Goal: Task Accomplishment & Management: Use online tool/utility

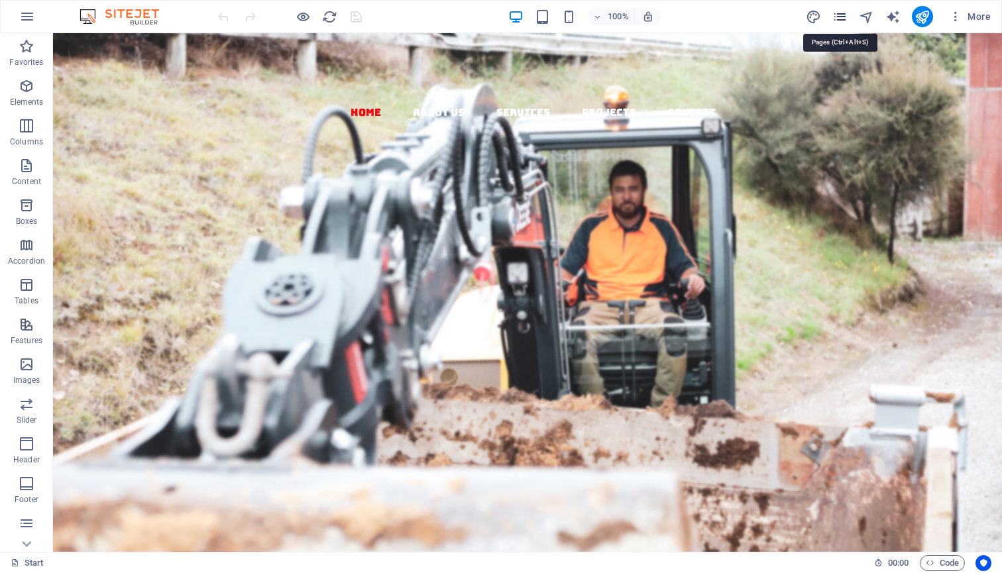
click at [837, 15] on icon "pages" at bounding box center [840, 16] width 15 height 15
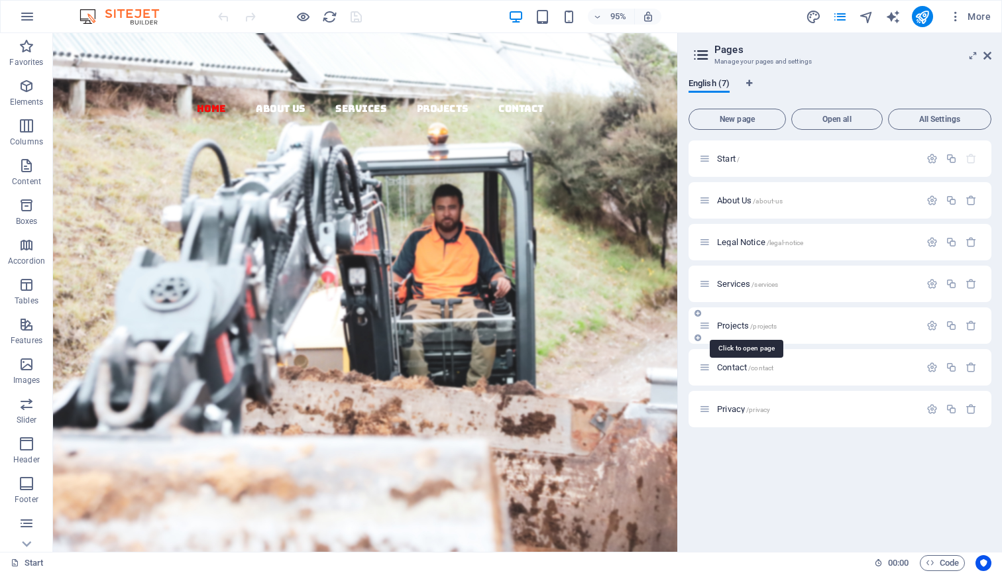
click at [755, 329] on span "/projects" at bounding box center [764, 326] width 27 height 7
click at [755, 329] on div "Projects /projects" at bounding box center [840, 326] width 303 height 36
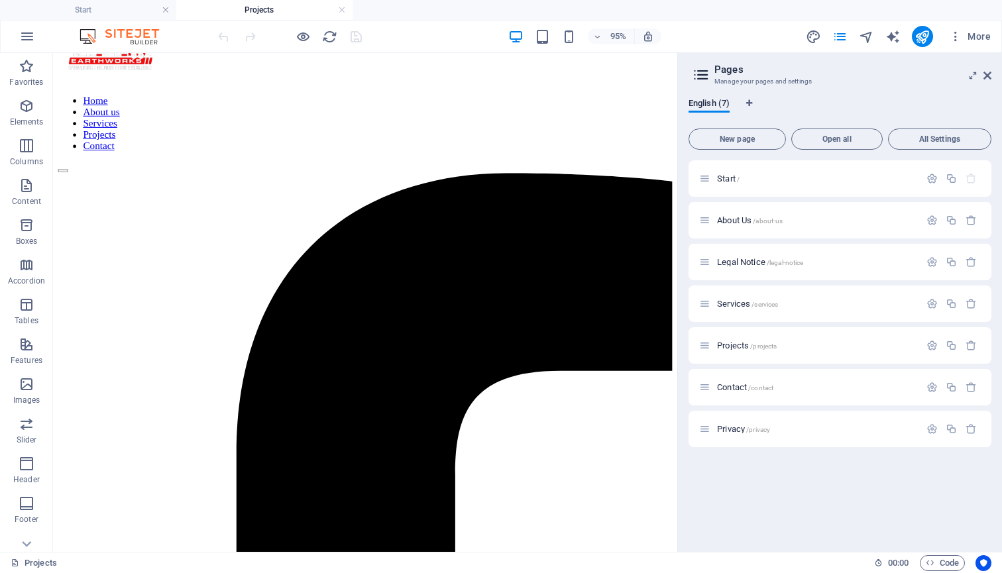
scroll to position [50, 0]
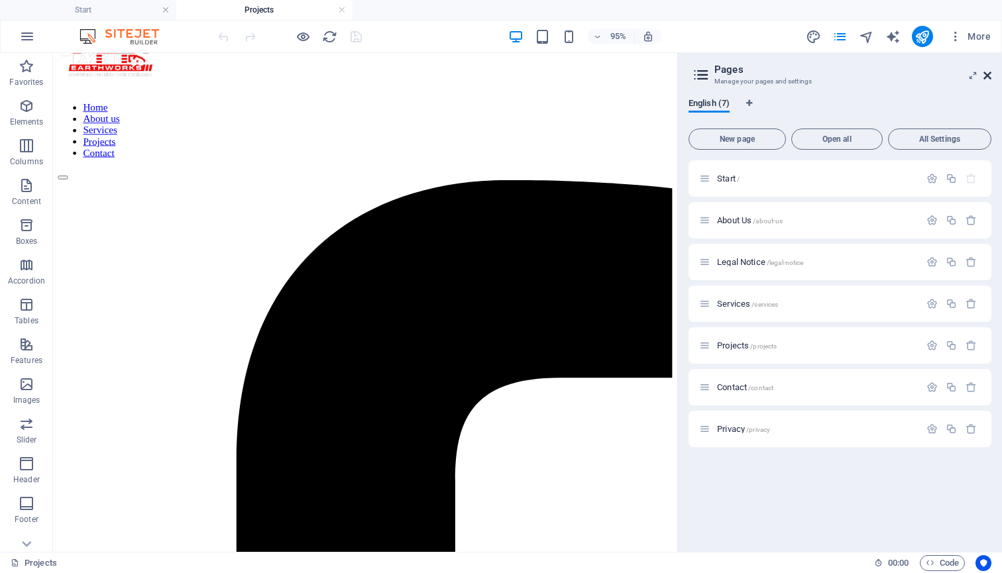
click at [990, 73] on icon at bounding box center [988, 75] width 8 height 11
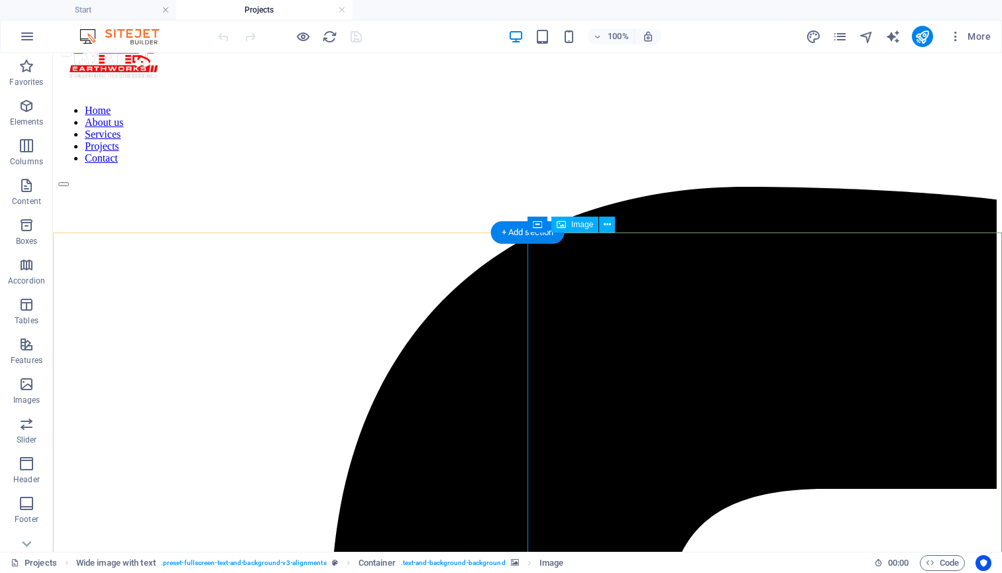
click at [574, 225] on span "Image" at bounding box center [583, 225] width 22 height 8
click at [607, 225] on icon at bounding box center [607, 225] width 7 height 14
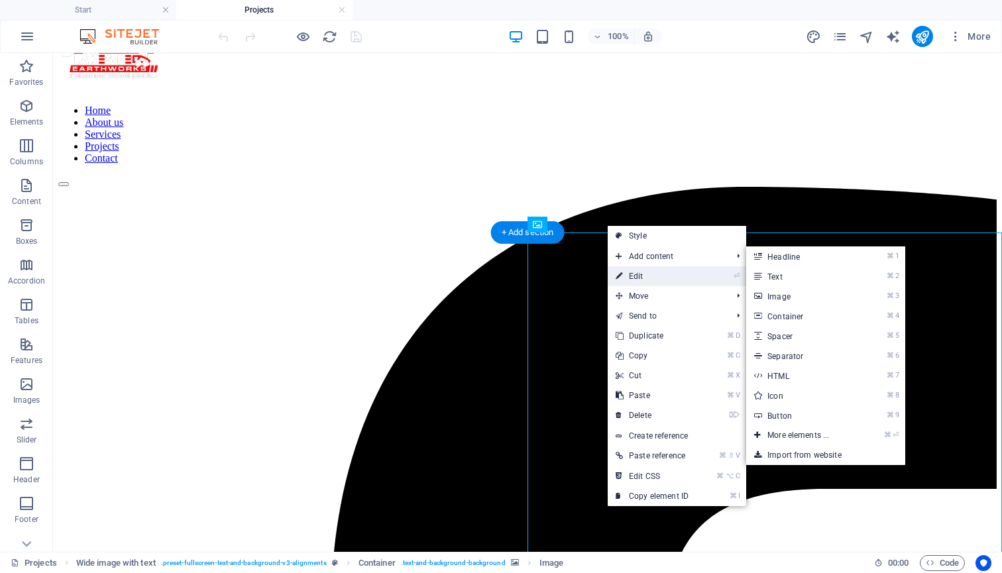
click at [633, 280] on link "⏎ Edit" at bounding box center [652, 277] width 89 height 20
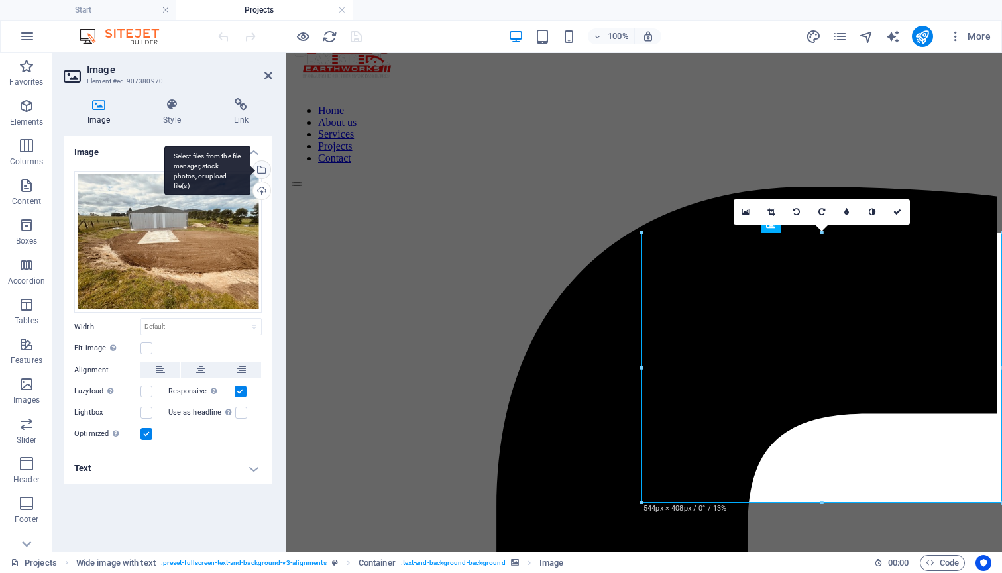
click at [263, 168] on div "Select files from the file manager, stock photos, or upload file(s)" at bounding box center [261, 171] width 20 height 20
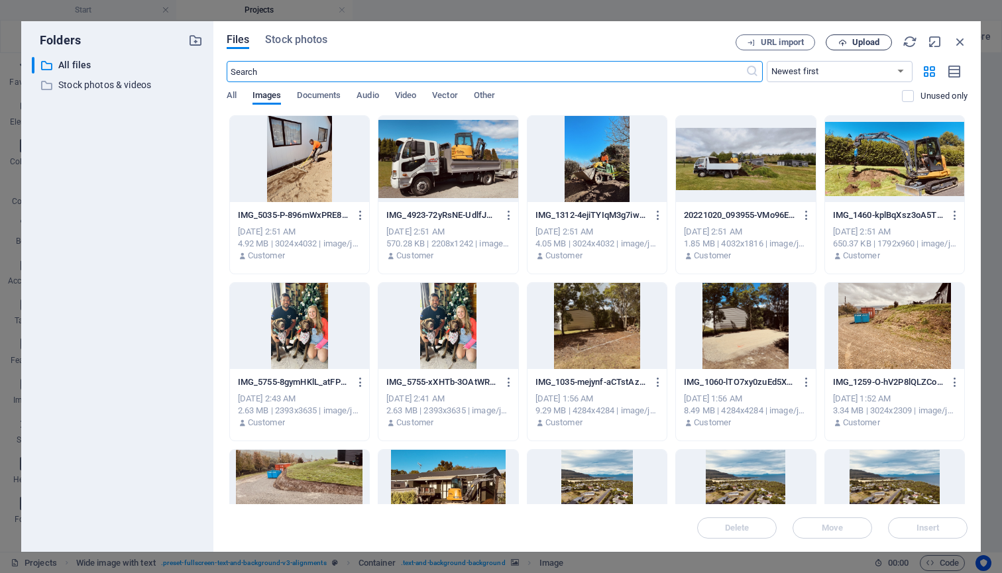
click at [867, 42] on span "Upload" at bounding box center [866, 42] width 27 height 8
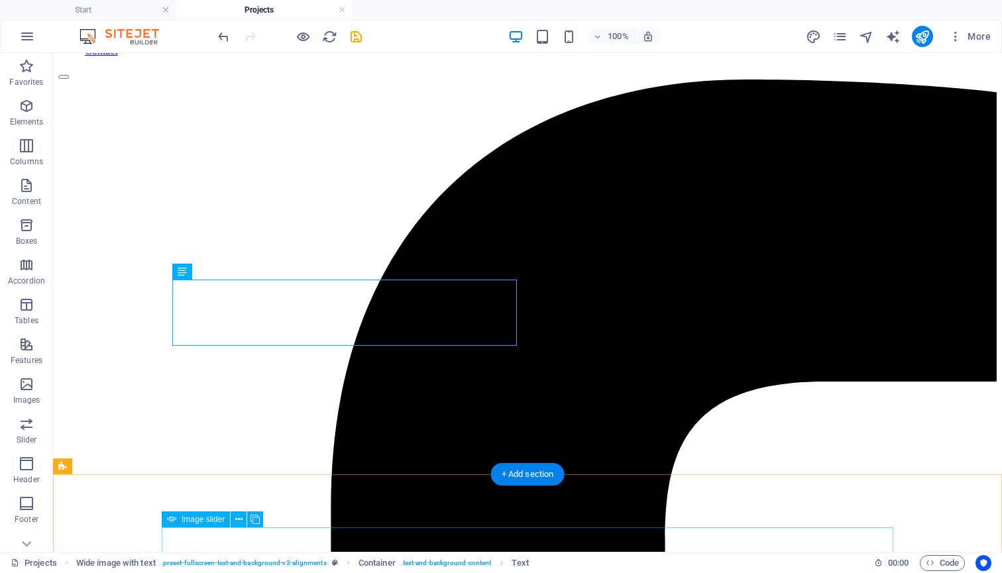
scroll to position [154, 0]
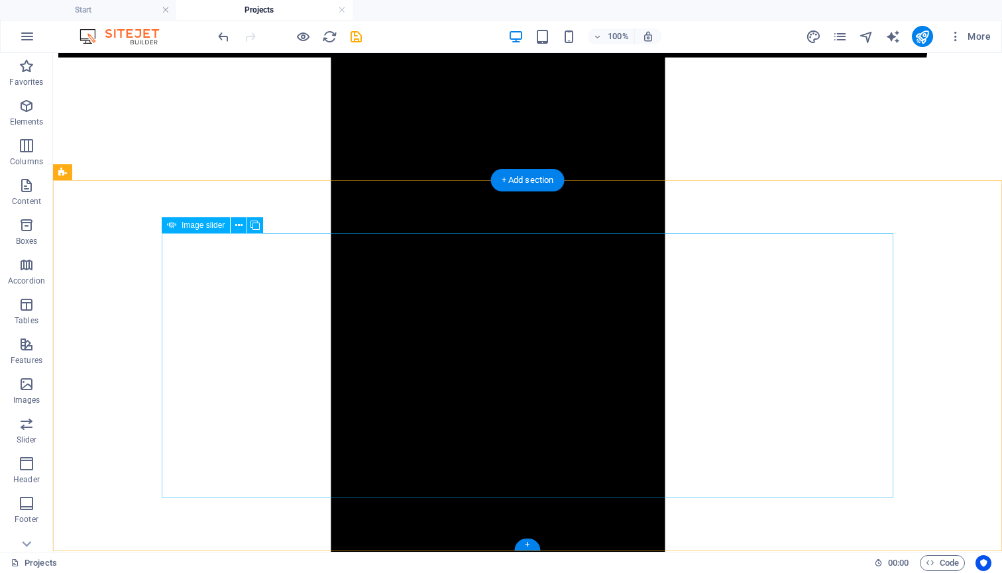
scroll to position [1185, 0]
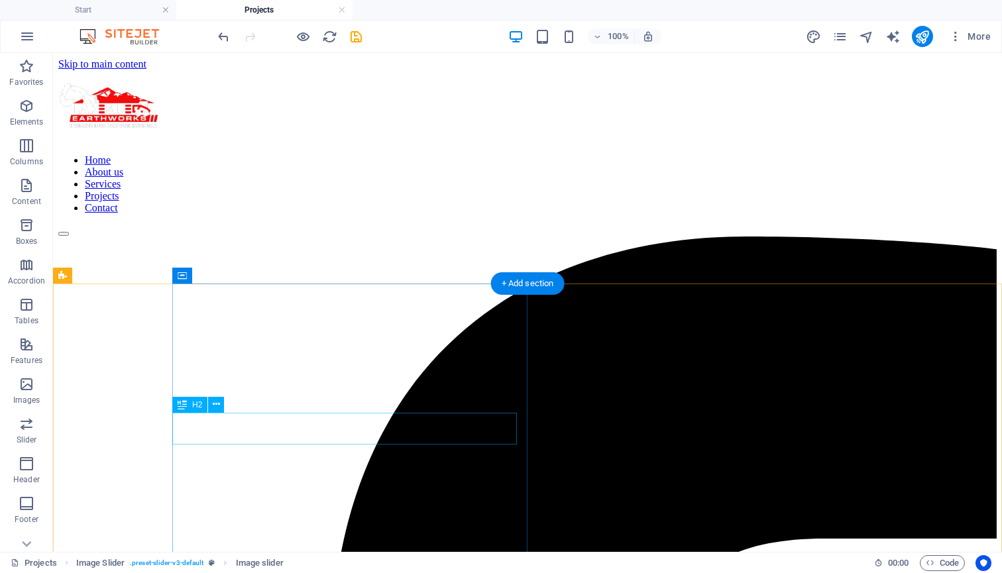
scroll to position [0, 0]
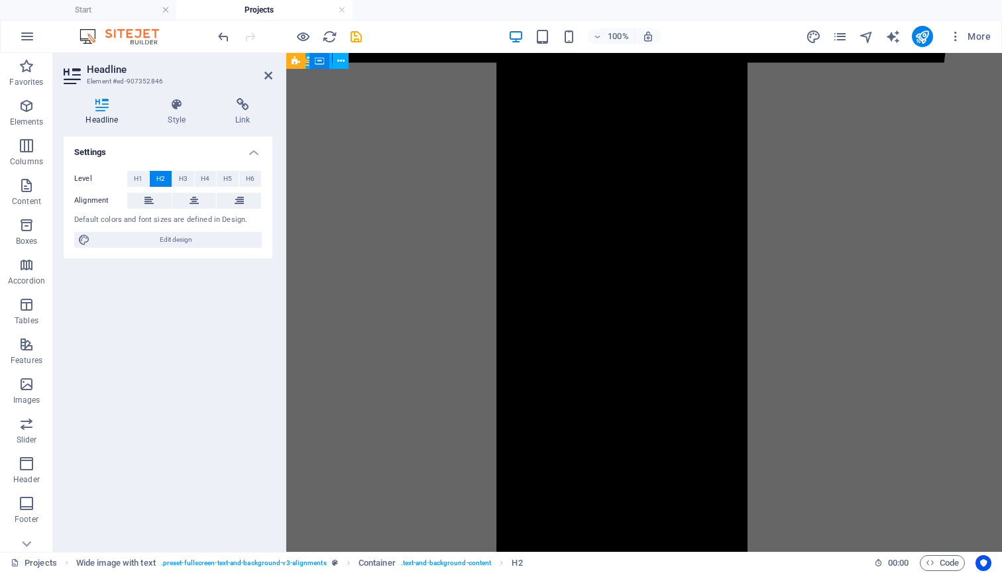
scroll to position [931, 0]
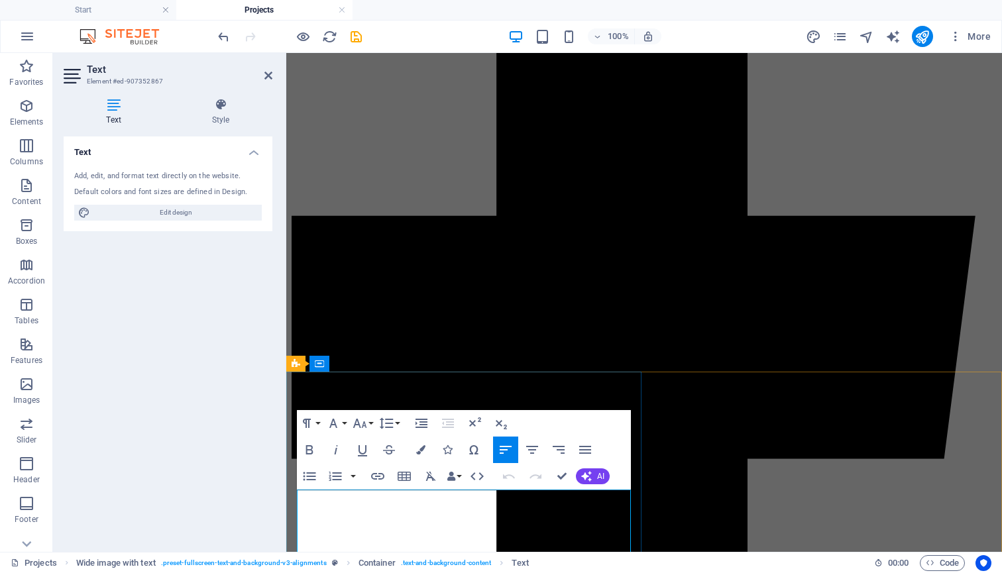
scroll to position [591, 0]
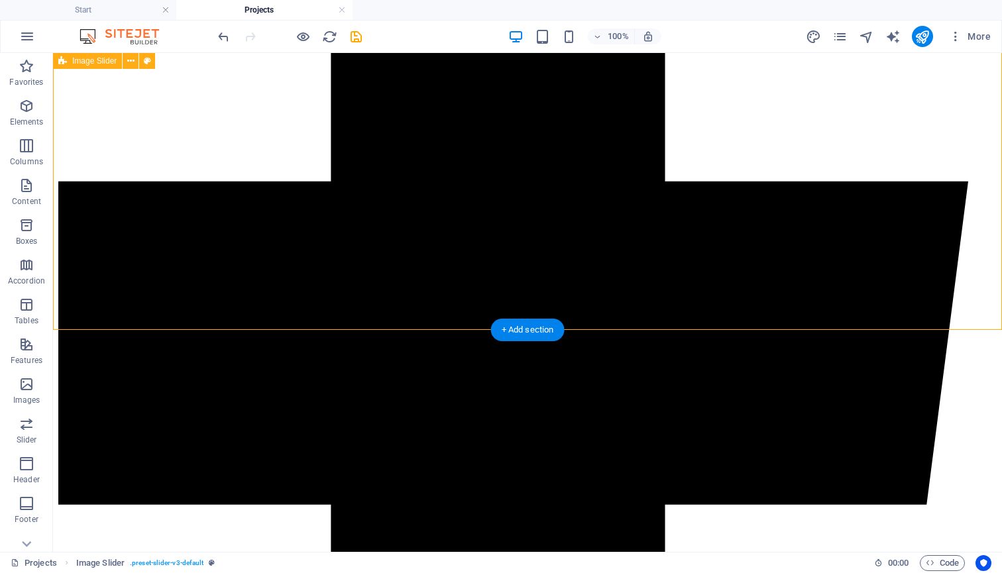
scroll to position [775, 0]
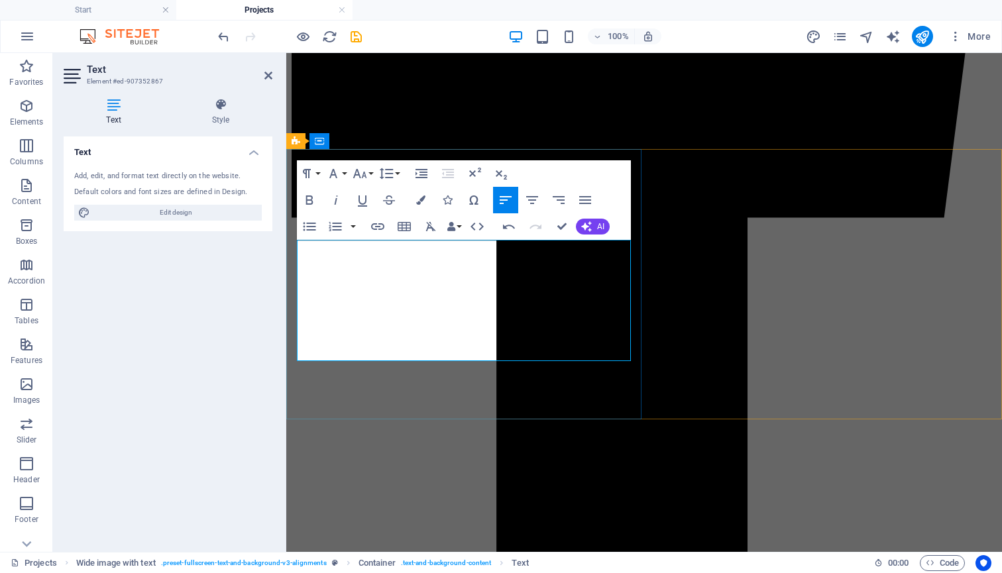
drag, startPoint x: 316, startPoint y: 304, endPoint x: 625, endPoint y: 356, distance: 313.3
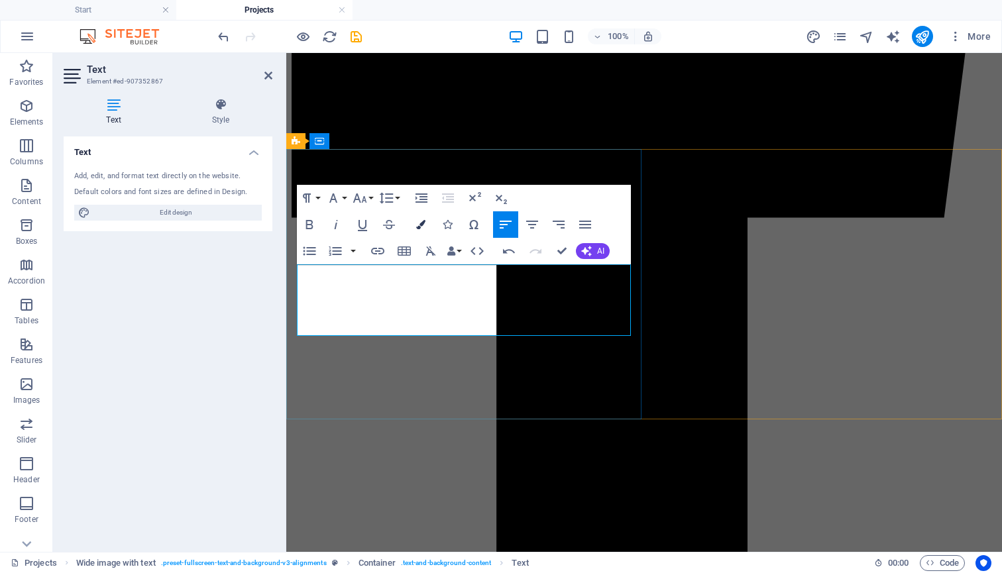
click at [422, 221] on icon "button" at bounding box center [420, 224] width 9 height 9
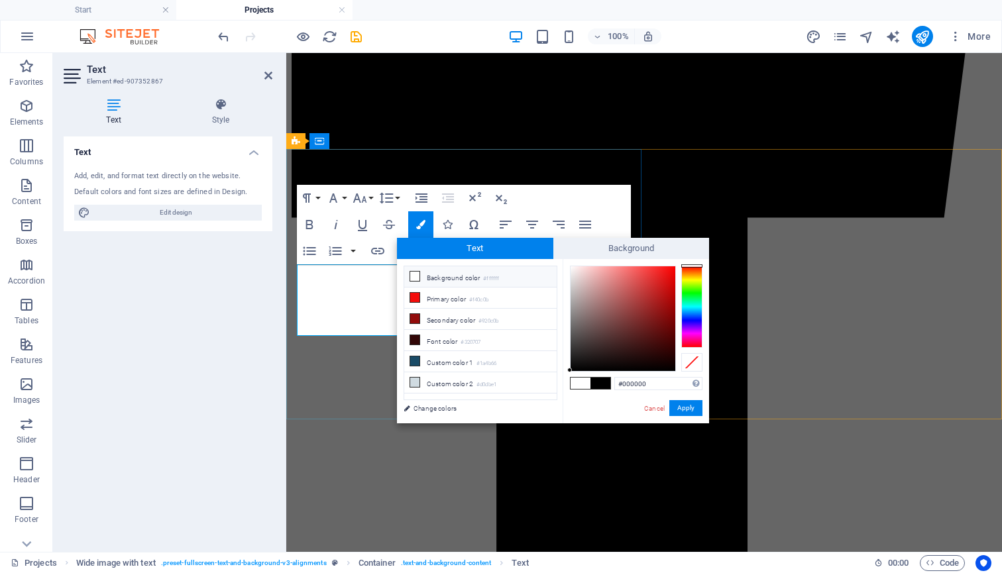
click at [485, 278] on li "Background color #ffffff" at bounding box center [480, 277] width 152 height 21
type input "#ffffff"
click at [692, 415] on button "Apply" at bounding box center [686, 408] width 33 height 16
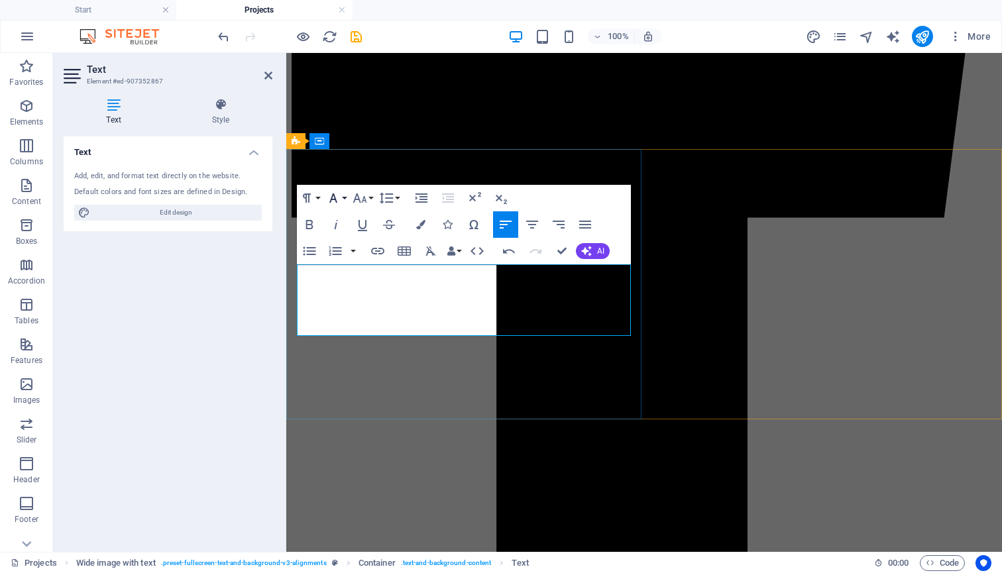
click at [341, 200] on icon "button" at bounding box center [334, 198] width 16 height 16
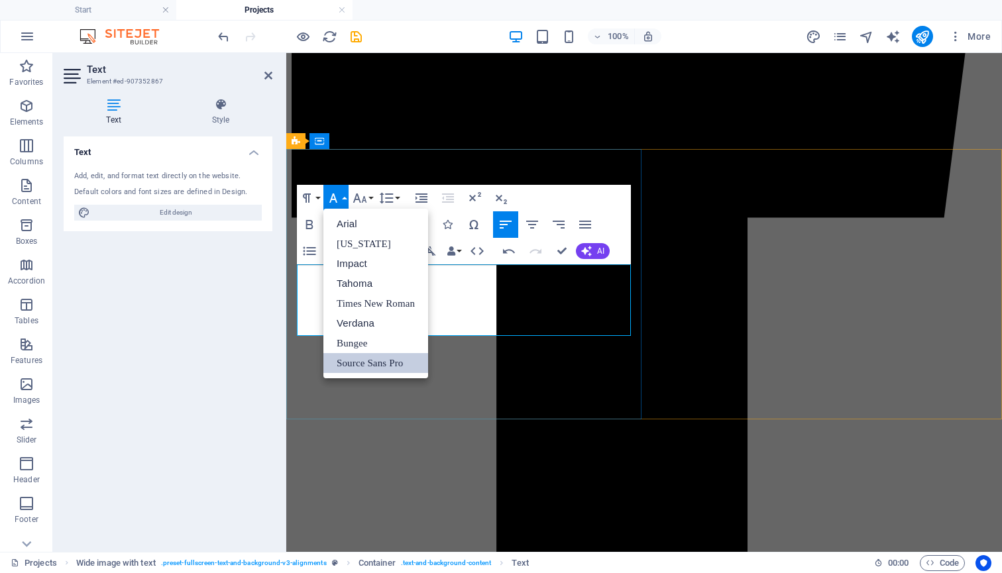
scroll to position [0, 0]
click at [365, 366] on link "Source Sans Pro" at bounding box center [376, 363] width 105 height 20
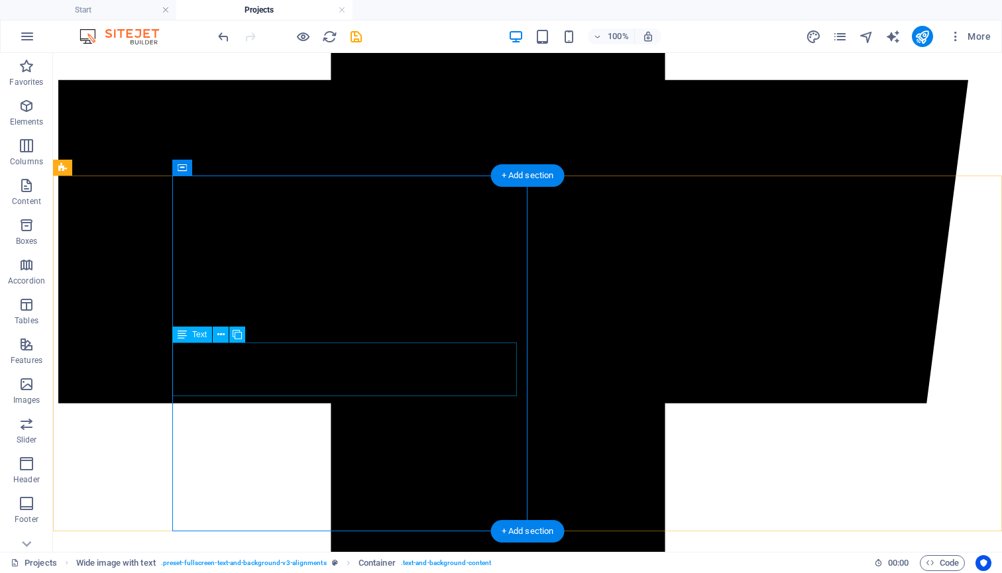
scroll to position [841, 0]
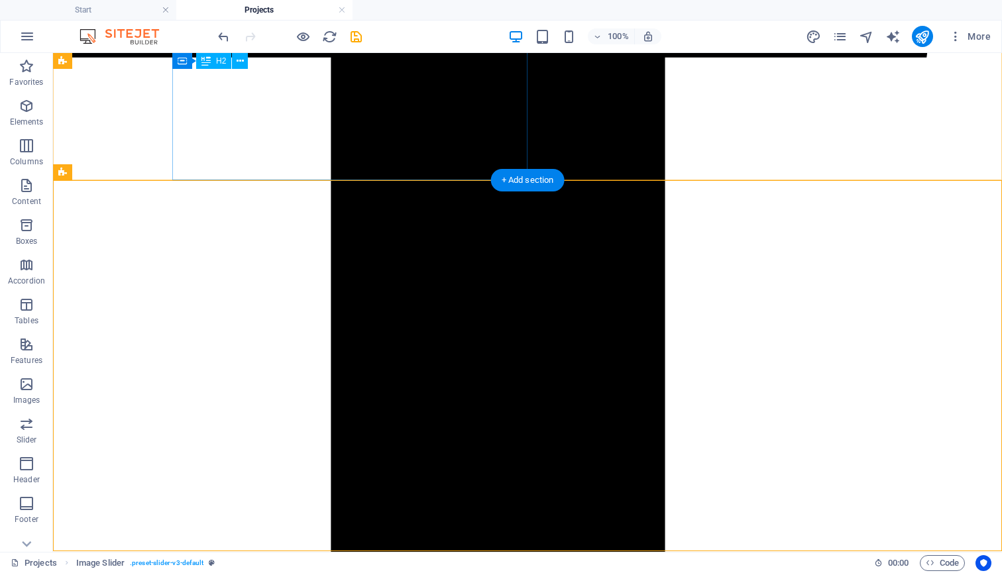
scroll to position [1185, 0]
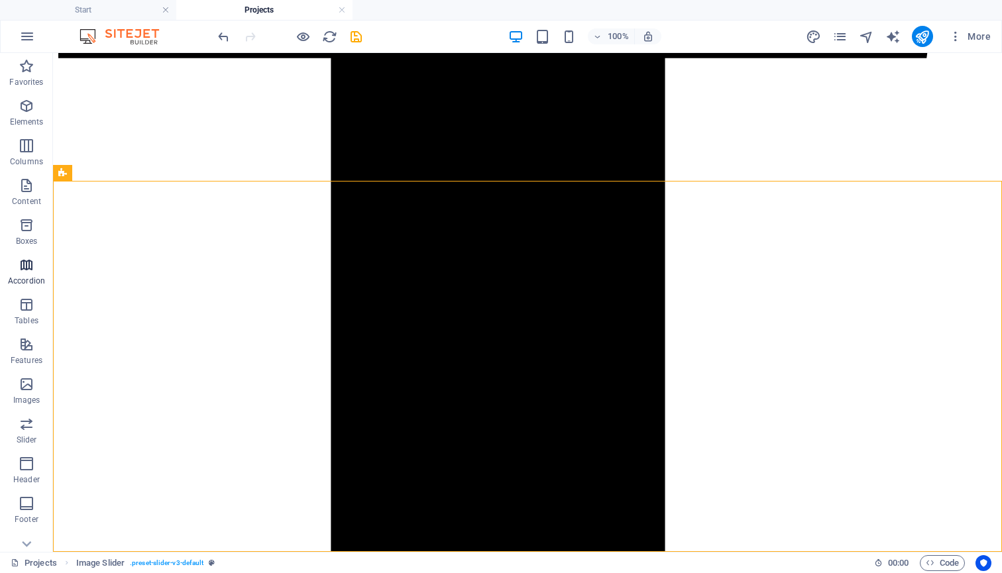
click at [27, 271] on icon "button" at bounding box center [27, 265] width 16 height 16
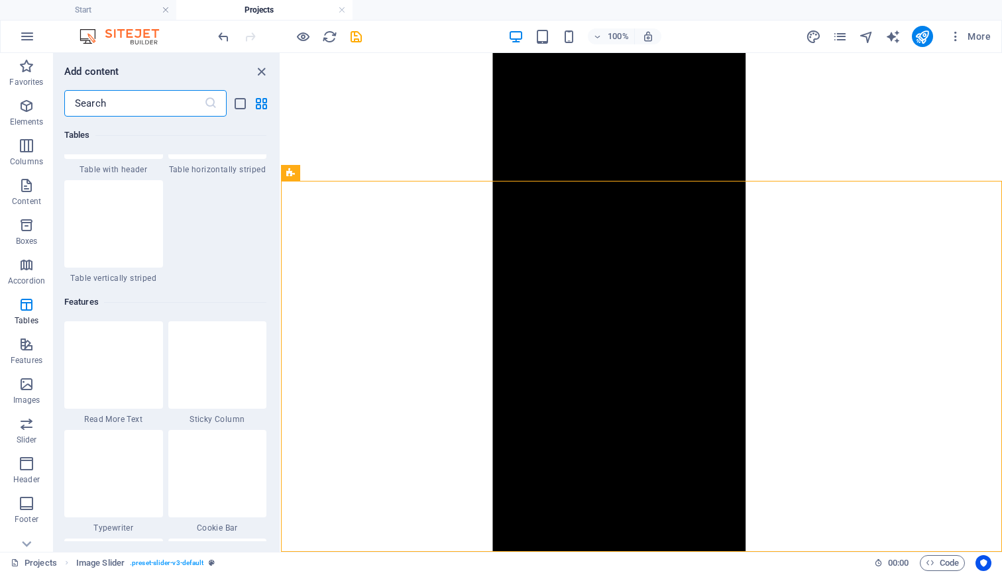
scroll to position [5018, 0]
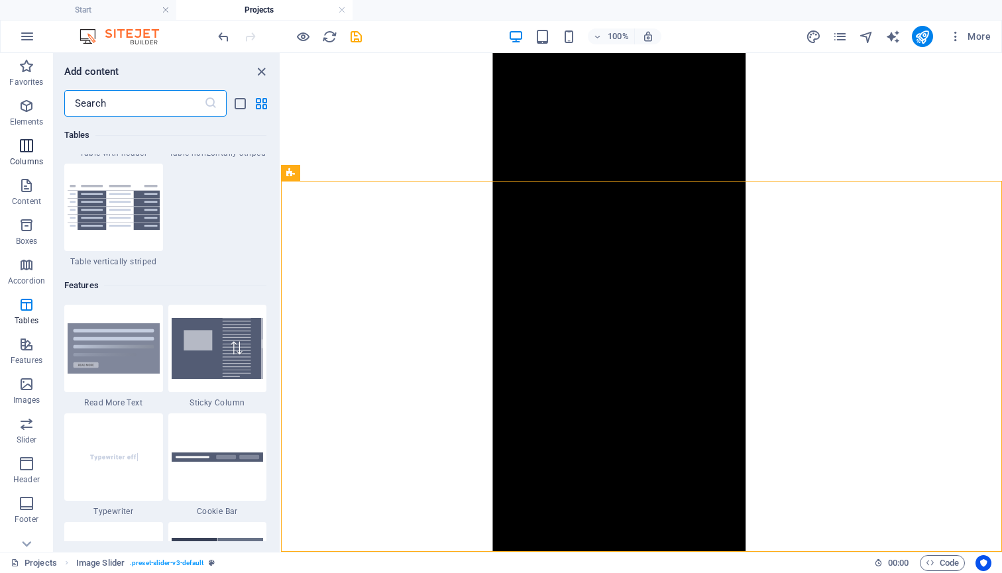
click at [32, 150] on icon "button" at bounding box center [27, 146] width 16 height 16
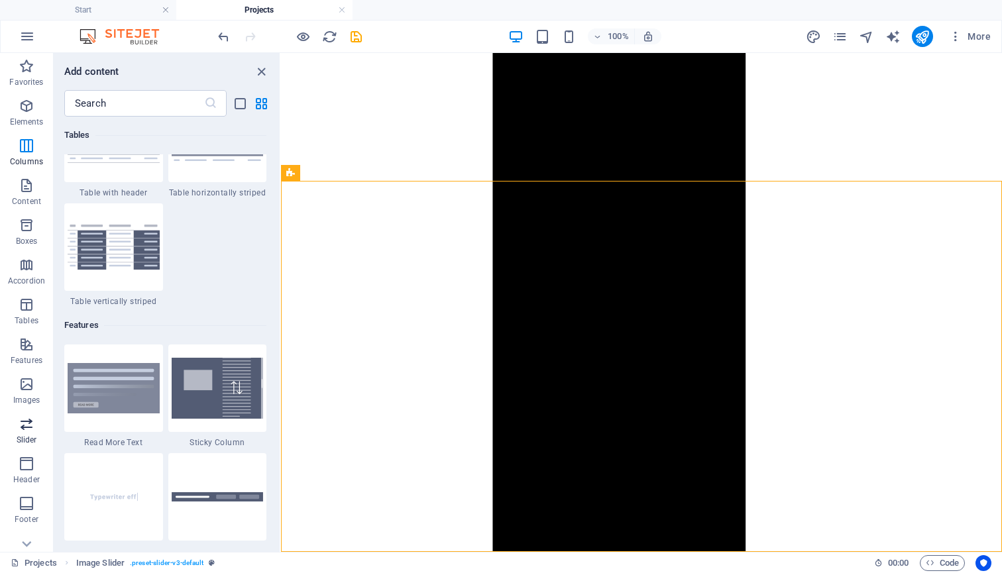
click at [26, 426] on icon "button" at bounding box center [27, 424] width 16 height 16
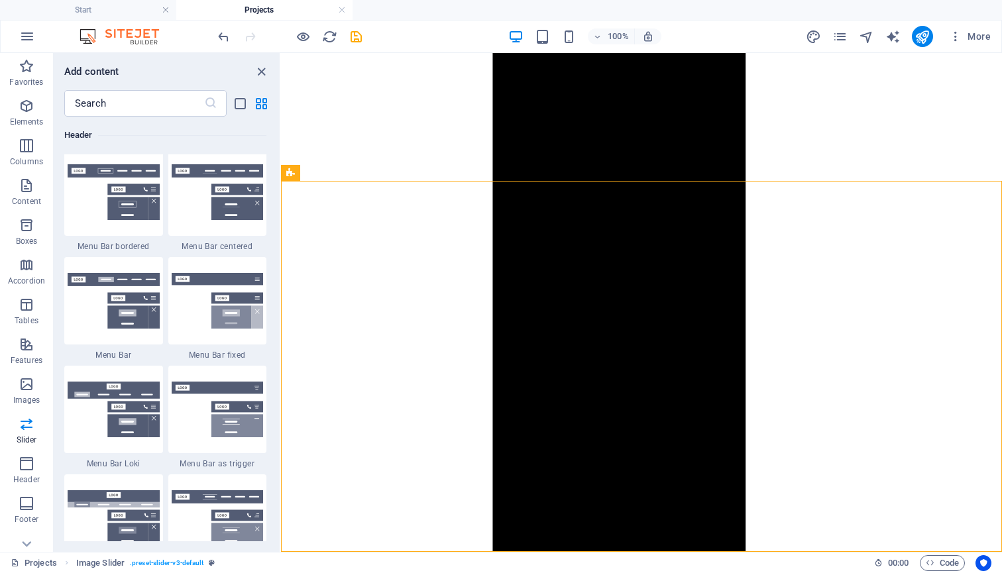
scroll to position [7994, 0]
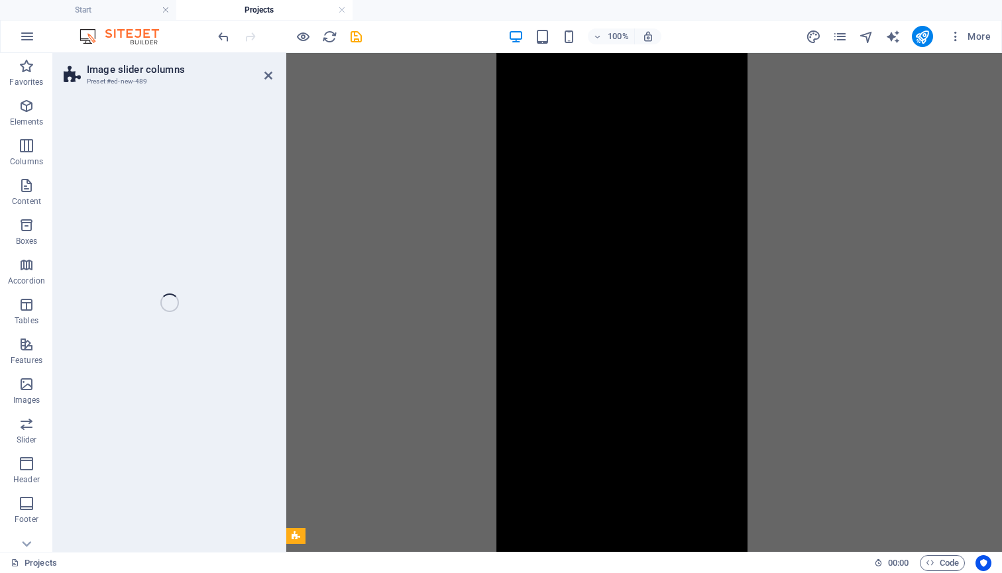
select select "rem"
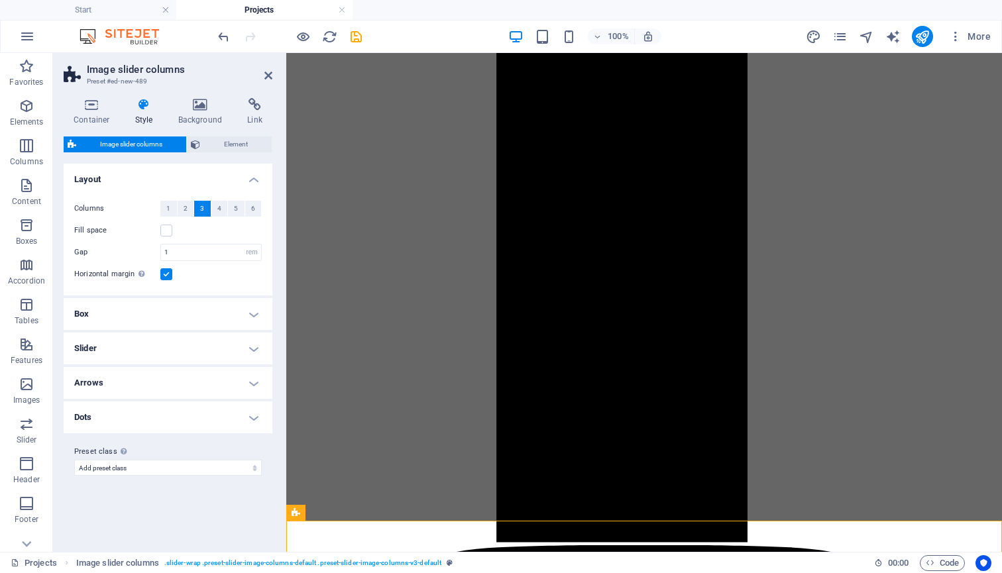
scroll to position [1098, 0]
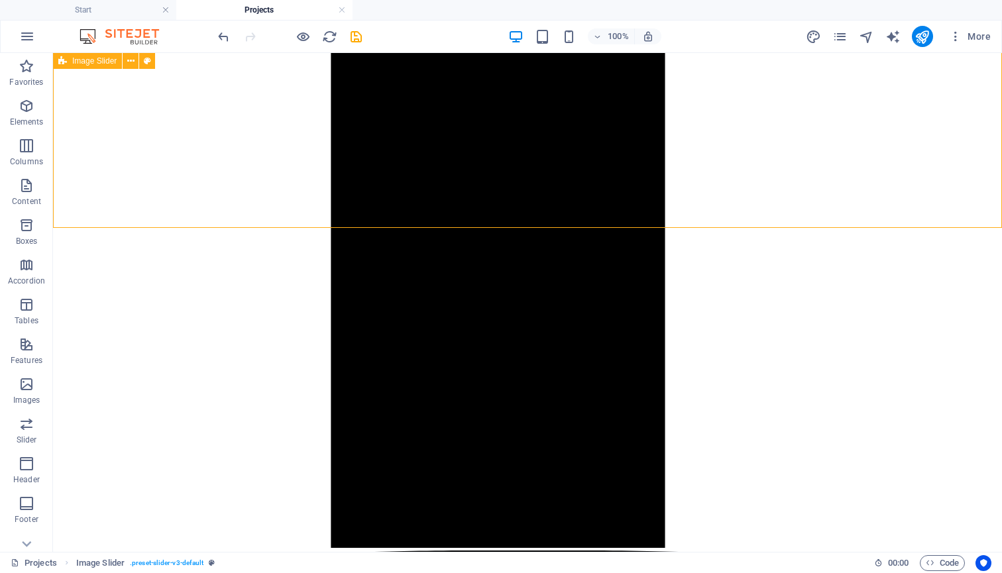
scroll to position [1508, 0]
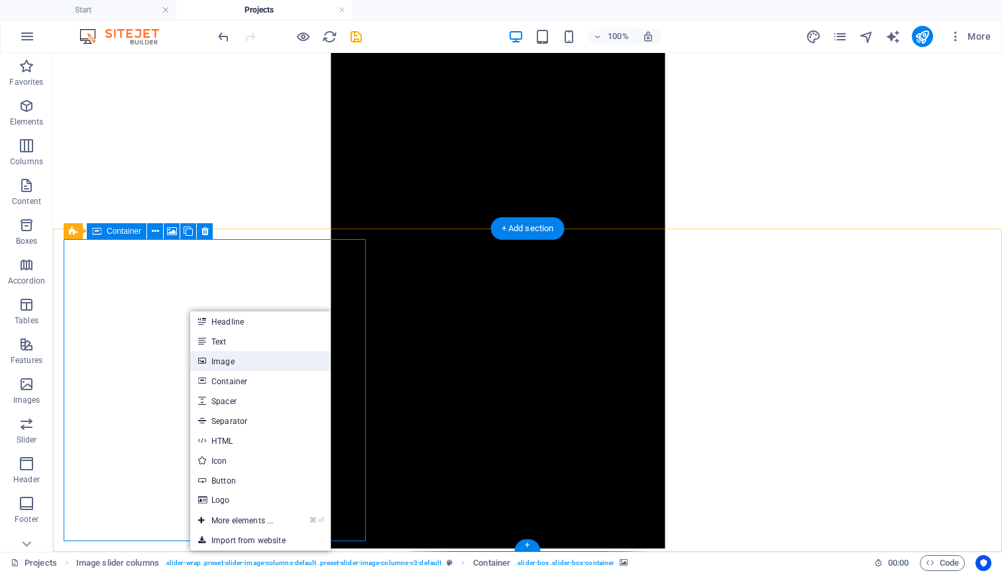
click at [231, 364] on link "Image" at bounding box center [260, 361] width 141 height 20
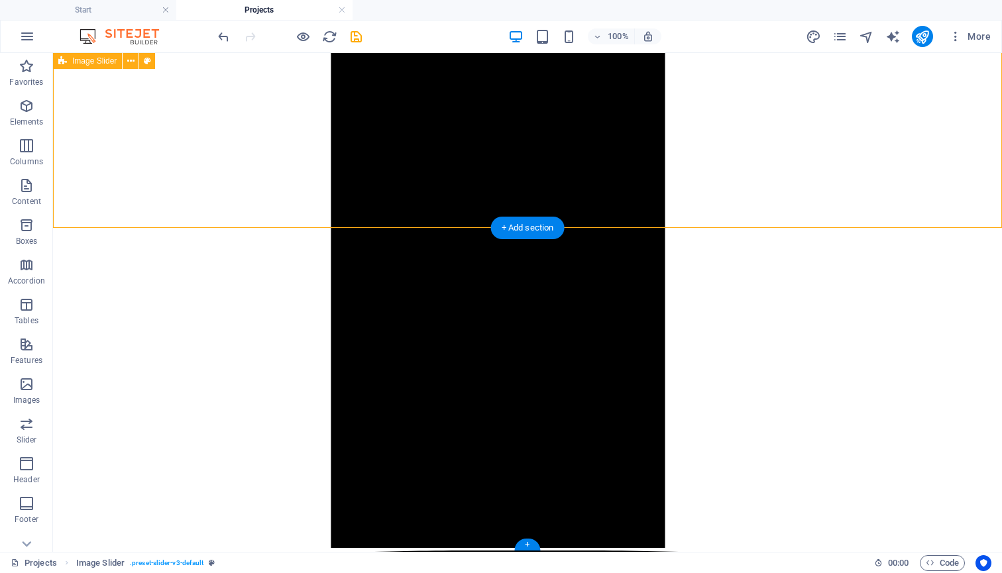
scroll to position [1508, 0]
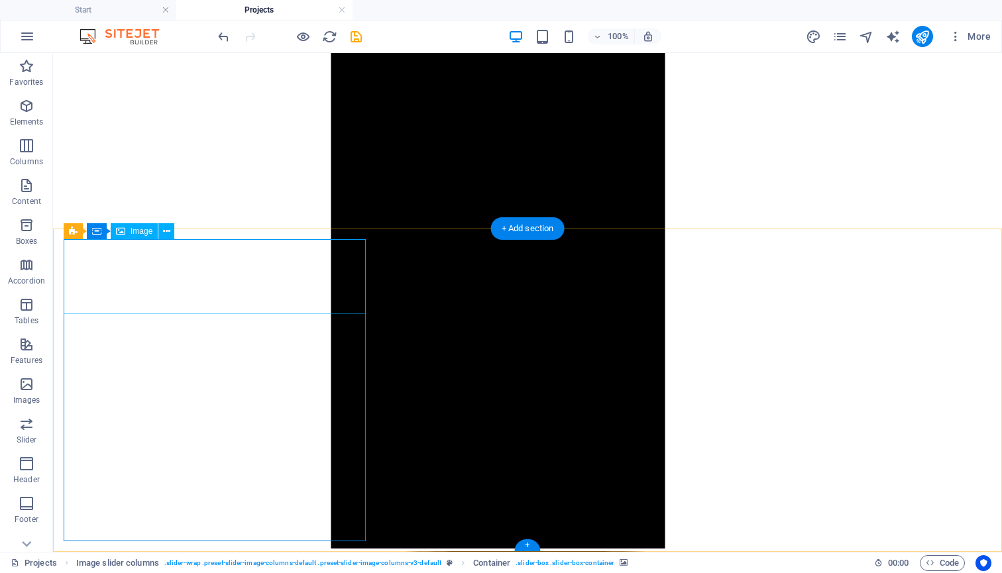
click at [166, 233] on icon at bounding box center [166, 232] width 7 height 14
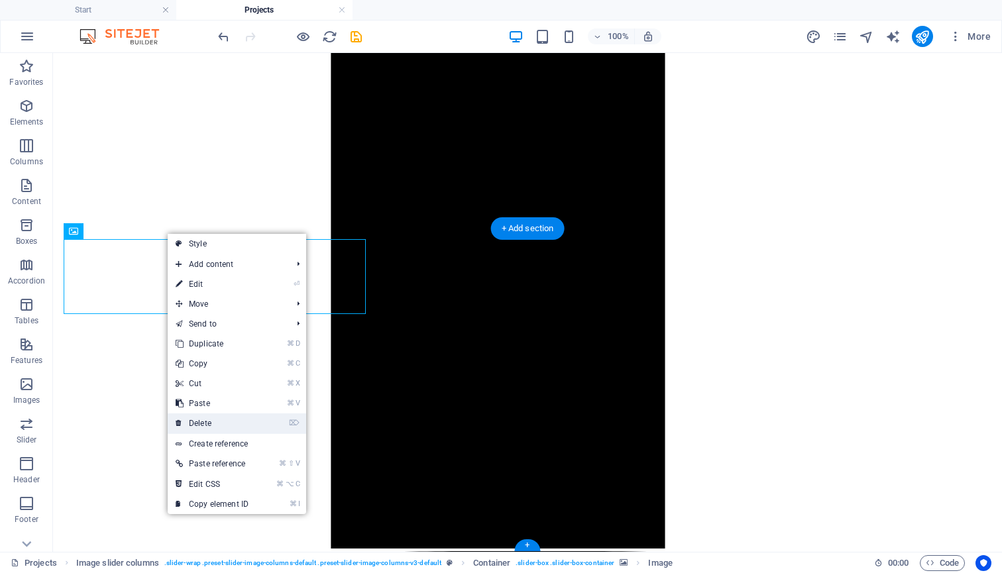
click at [217, 420] on link "⌦ Delete" at bounding box center [212, 424] width 89 height 20
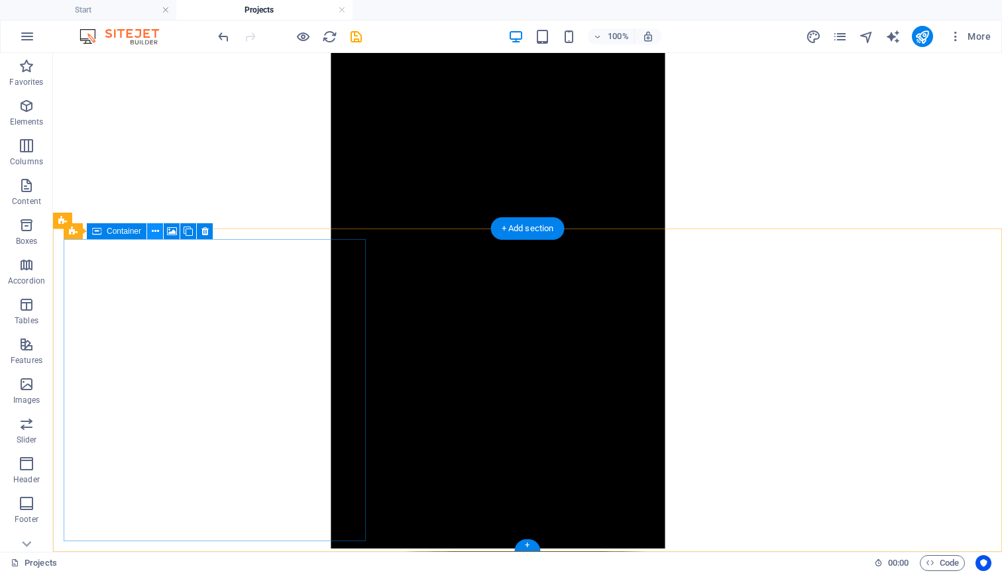
click at [156, 230] on icon at bounding box center [155, 232] width 7 height 14
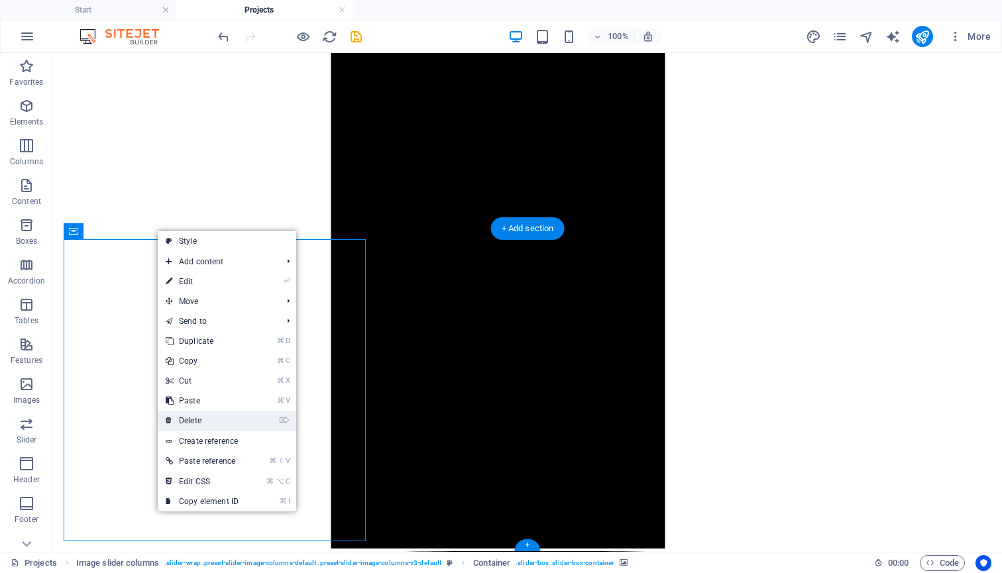
click at [210, 416] on link "⌦ Delete" at bounding box center [202, 421] width 89 height 20
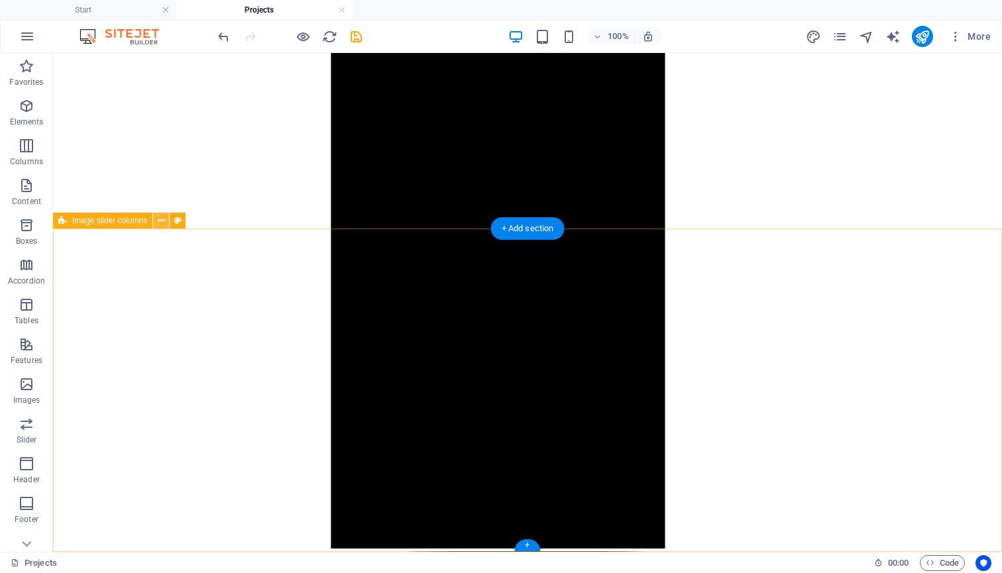
click at [160, 226] on icon at bounding box center [161, 221] width 7 height 14
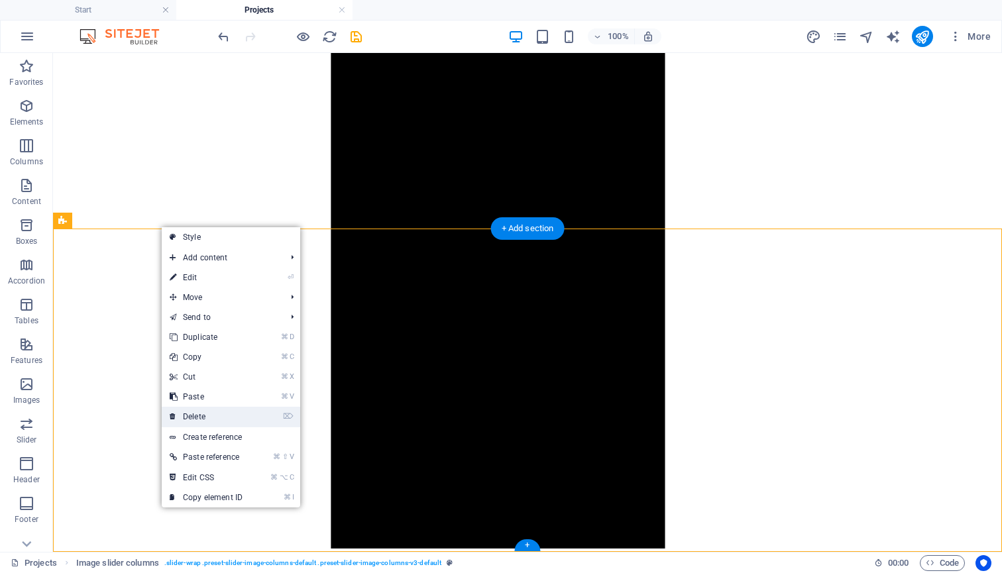
click at [205, 418] on link "⌦ Delete" at bounding box center [206, 417] width 89 height 20
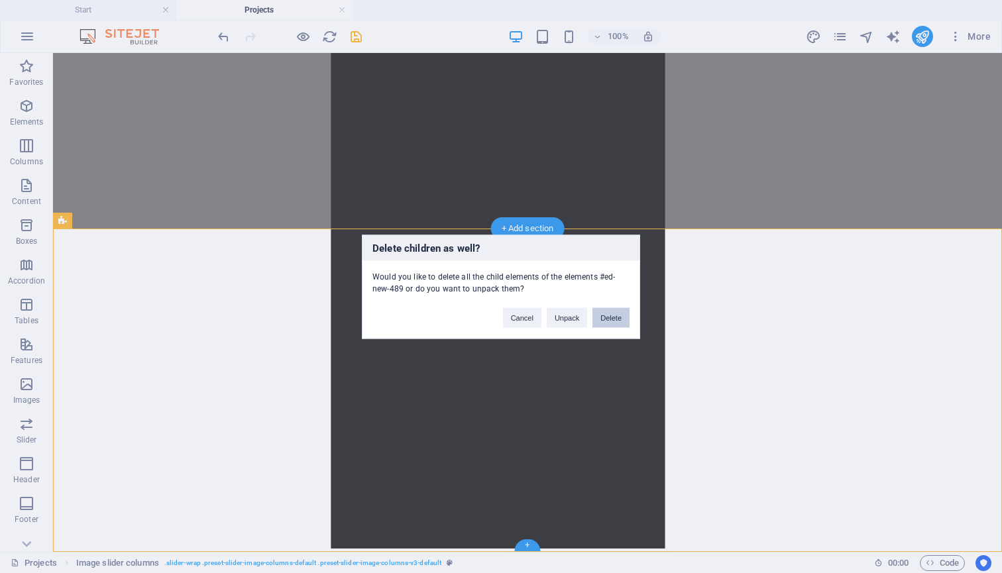
click at [606, 316] on button "Delete" at bounding box center [611, 318] width 37 height 20
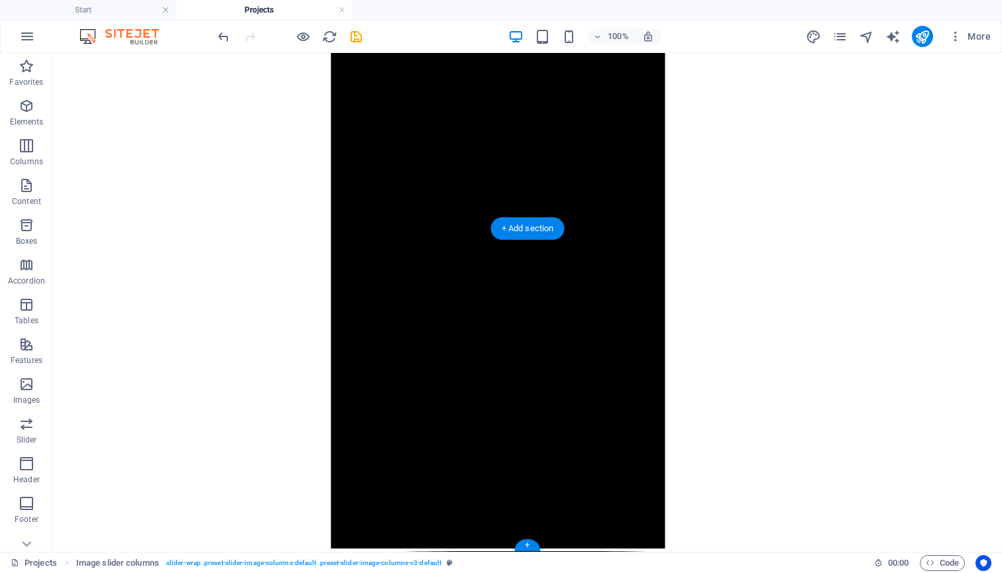
scroll to position [1185, 0]
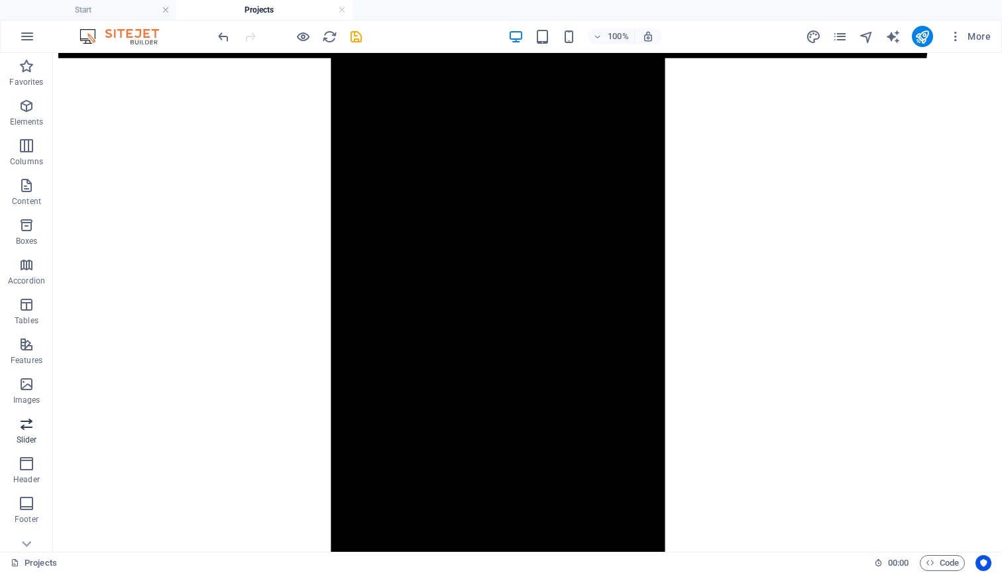
click at [28, 422] on icon "button" at bounding box center [27, 424] width 16 height 16
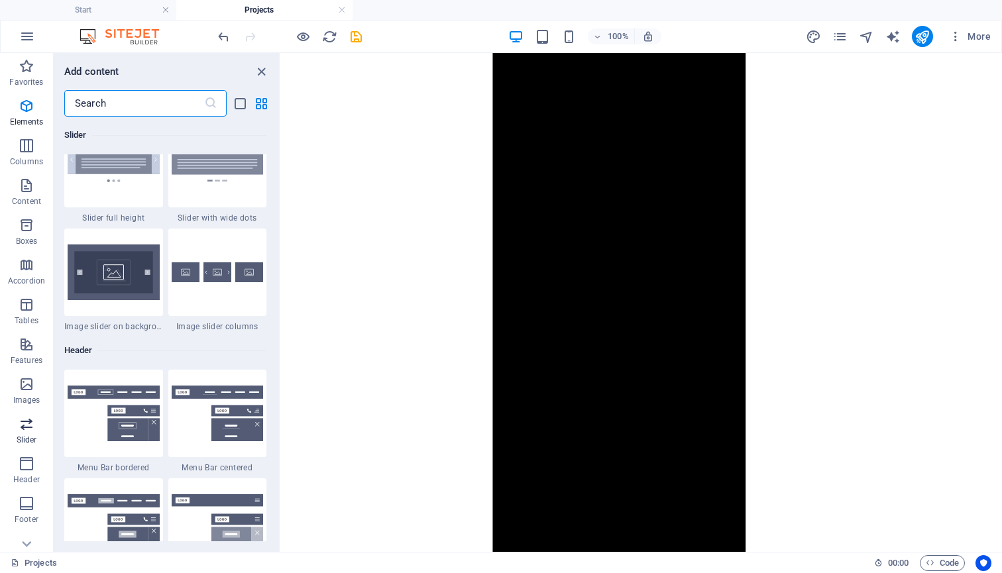
scroll to position [7768, 0]
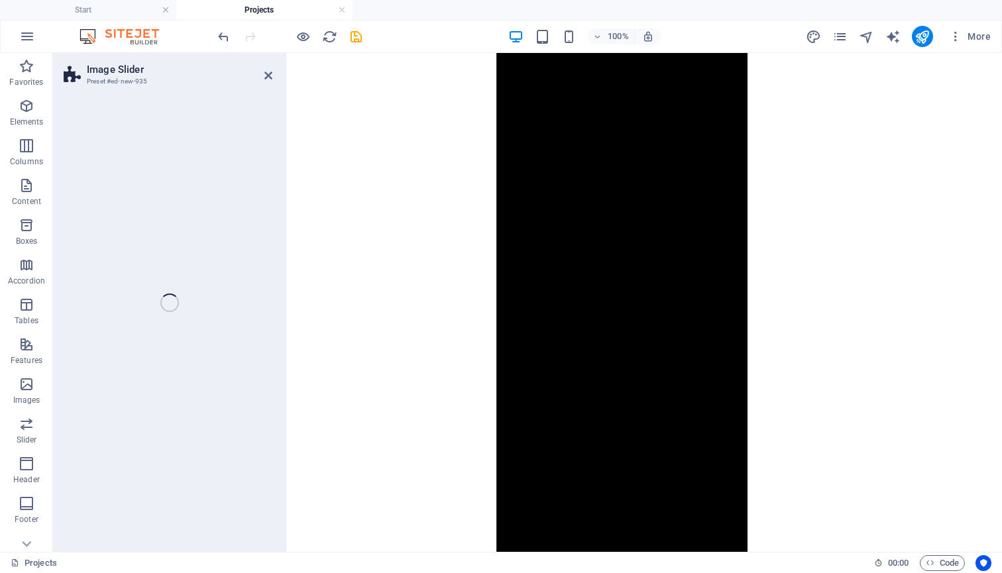
select select "rem"
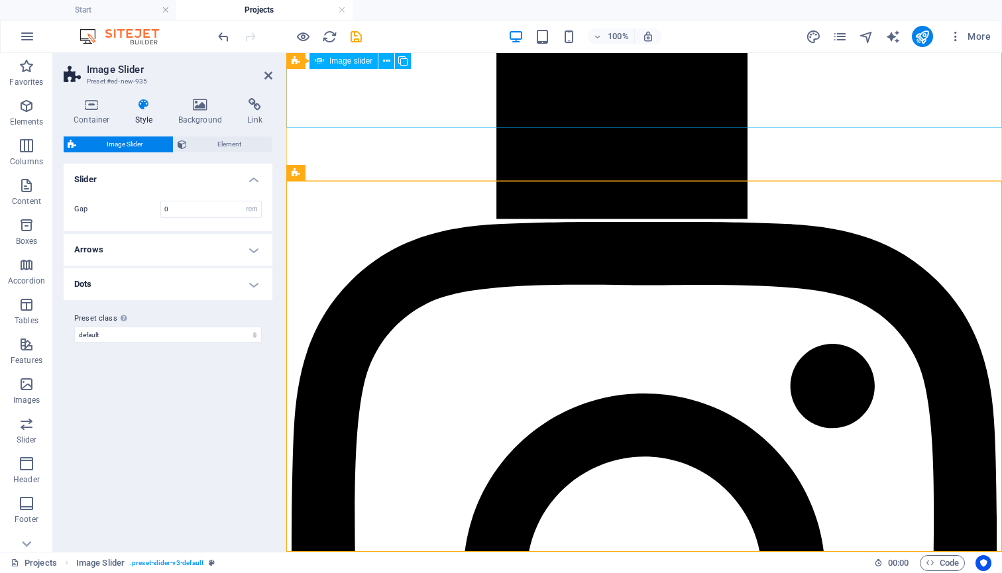
scroll to position [1385, 0]
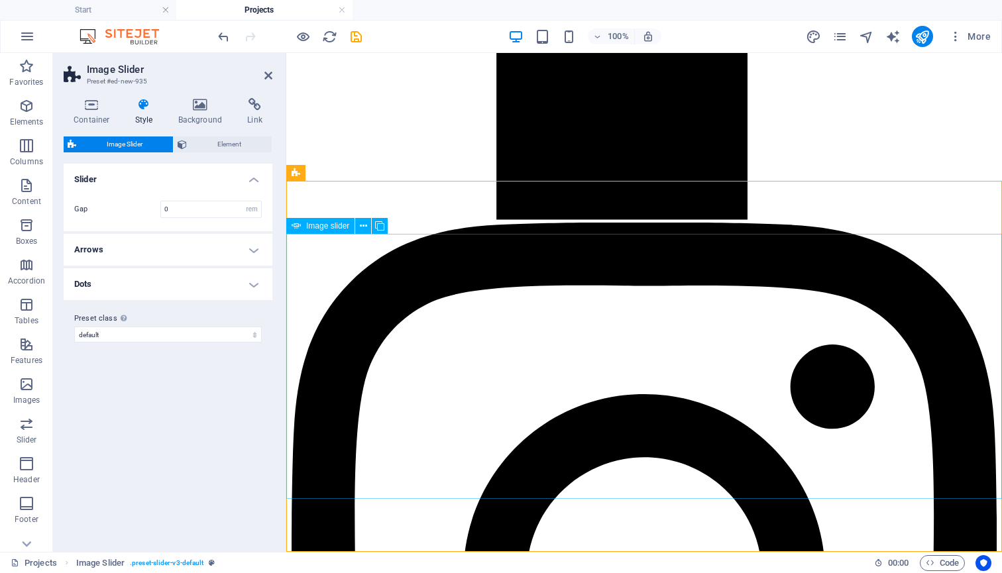
click at [382, 227] on icon at bounding box center [379, 226] width 9 height 14
